Goal: Task Accomplishment & Management: Manage account settings

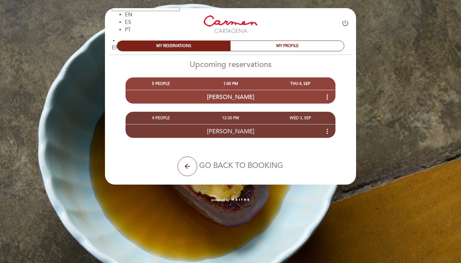
click at [327, 131] on icon "more_vert" at bounding box center [327, 131] width 8 height 8
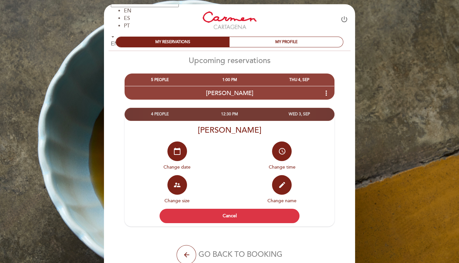
scroll to position [7, 0]
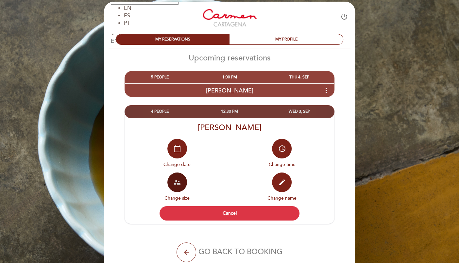
click at [173, 182] on icon "supervisor_account" at bounding box center [177, 182] width 8 height 8
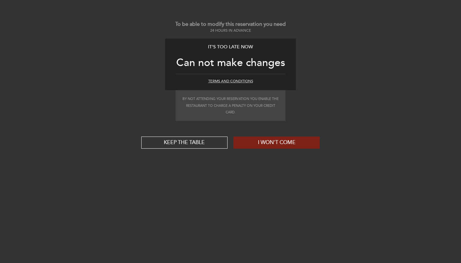
click at [237, 79] on button "Terms and Conditions" at bounding box center [230, 81] width 45 height 5
click at [241, 78] on div "It's too late now Can not make changes Terms and Conditions" at bounding box center [230, 65] width 131 height 52
click at [187, 142] on button "Keep the table" at bounding box center [184, 143] width 86 height 12
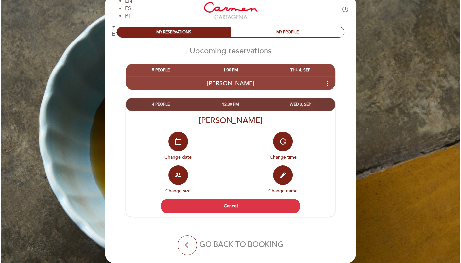
scroll to position [39, 0]
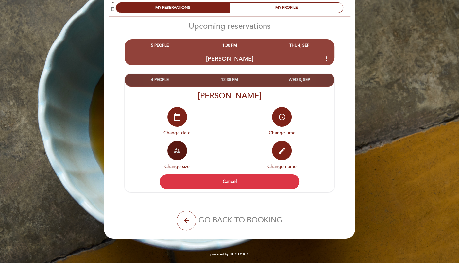
click at [177, 157] on button "supervisor_account" at bounding box center [177, 151] width 20 height 20
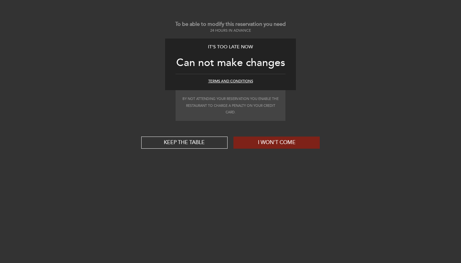
scroll to position [0, 0]
